Goal: Information Seeking & Learning: Learn about a topic

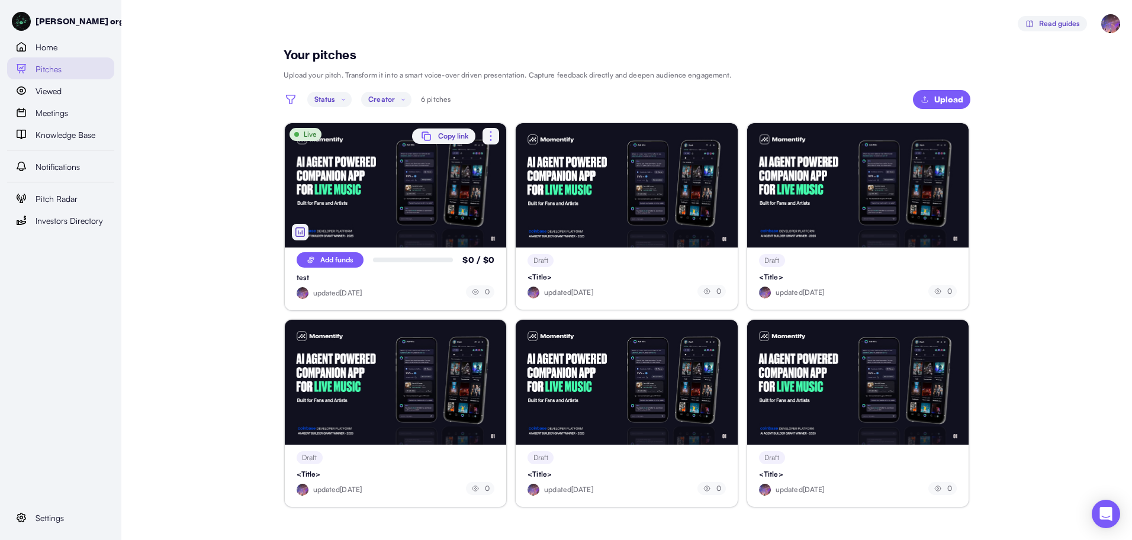
click at [488, 134] on icon "button" at bounding box center [491, 136] width 14 height 14
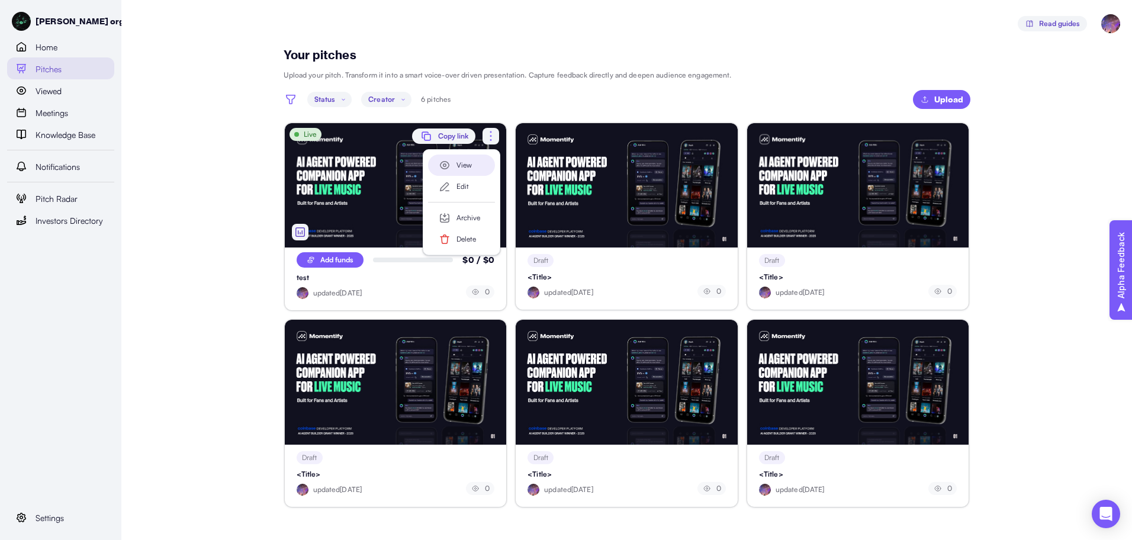
click at [470, 171] on div "View" at bounding box center [470, 165] width 29 height 11
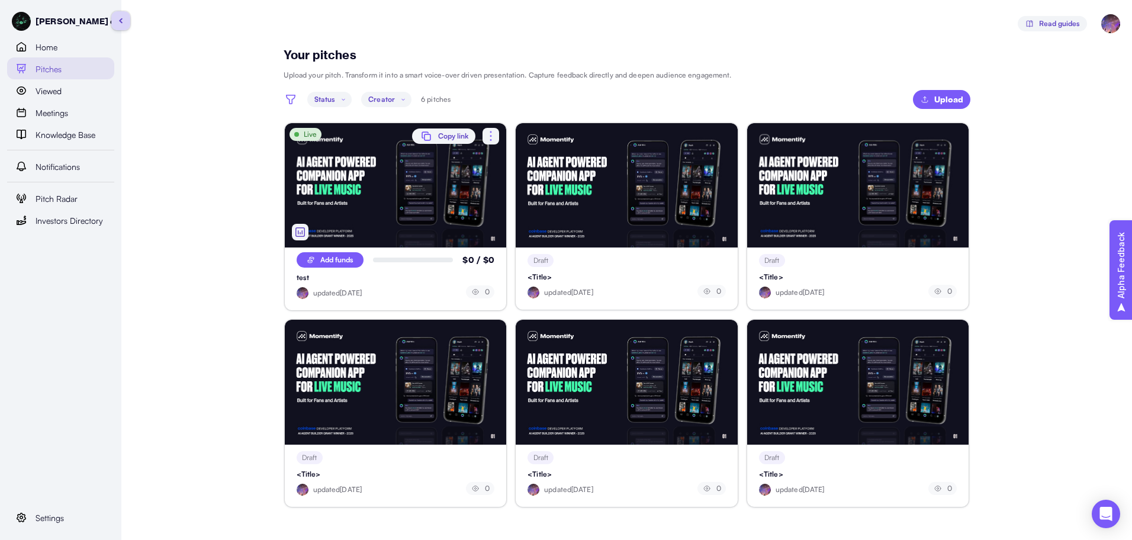
click at [67, 145] on div "Anthony org 2 Home Pitches Viewed Meetings Knowledge Base Notifications Pitch R…" at bounding box center [60, 270] width 121 height 540
click at [72, 136] on span "Knowledge Base" at bounding box center [66, 134] width 60 height 13
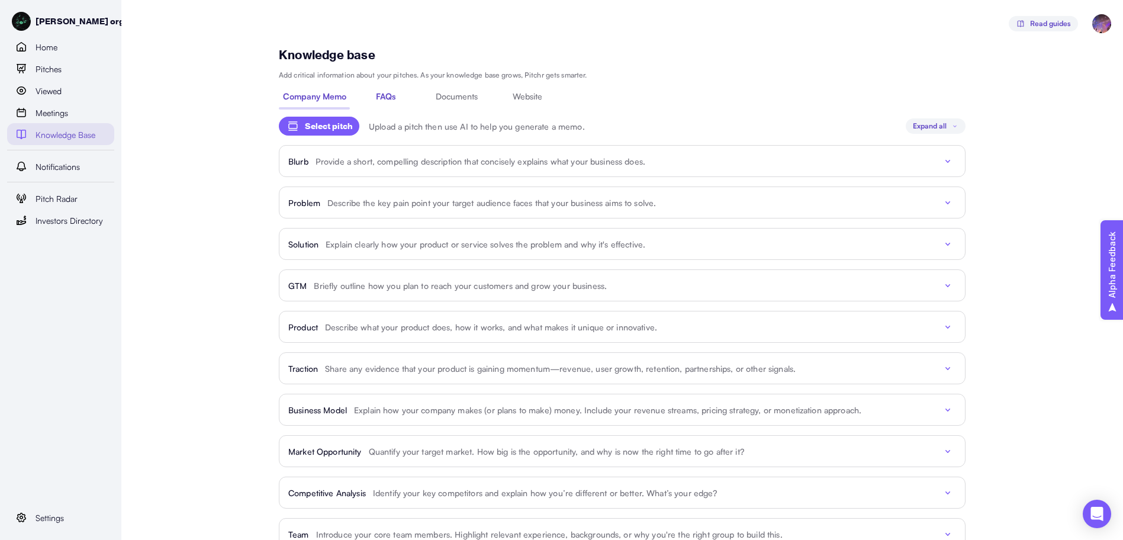
click at [391, 98] on span "FAQs" at bounding box center [386, 96] width 20 height 12
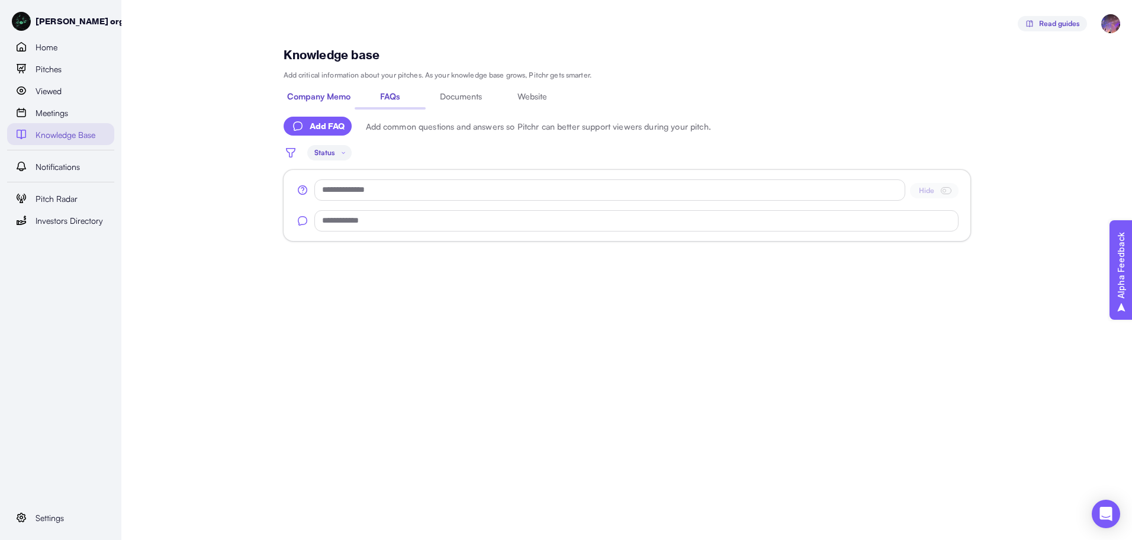
click at [346, 99] on span "Company Memo" at bounding box center [318, 96] width 63 height 12
type textarea "*"
